Goal: Information Seeking & Learning: Compare options

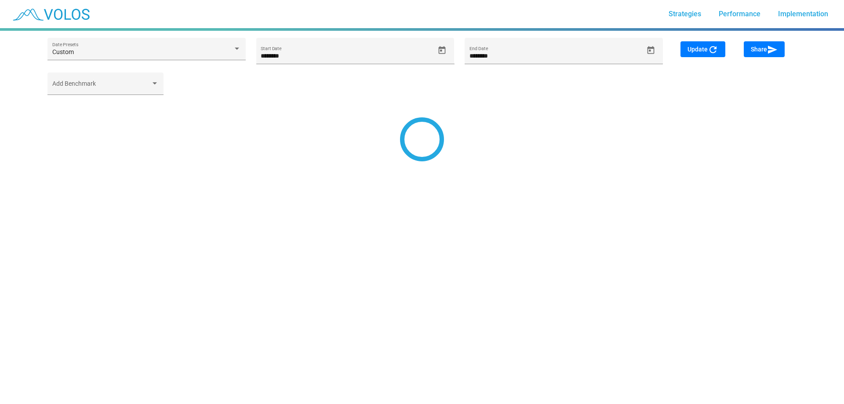
type input "********"
type input "*********"
